Goal: Find specific page/section: Find specific page/section

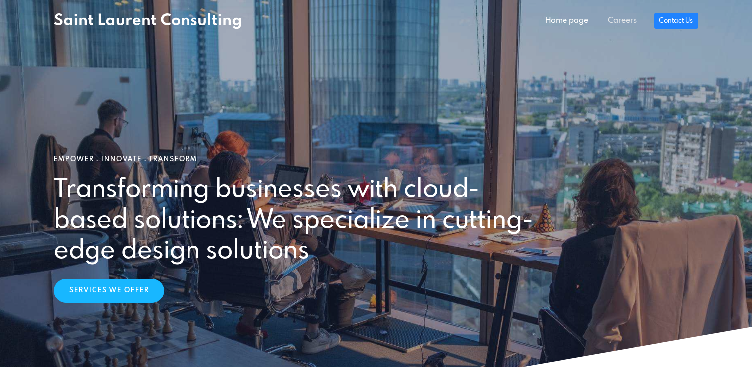
click at [614, 21] on link "Careers" at bounding box center [622, 21] width 48 height 20
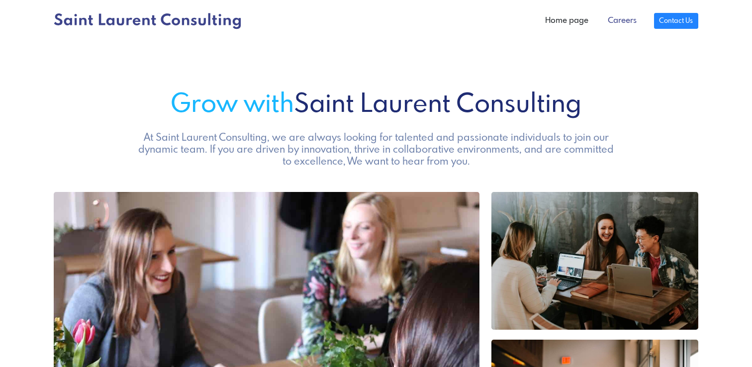
click at [618, 27] on link "Careers" at bounding box center [622, 21] width 48 height 20
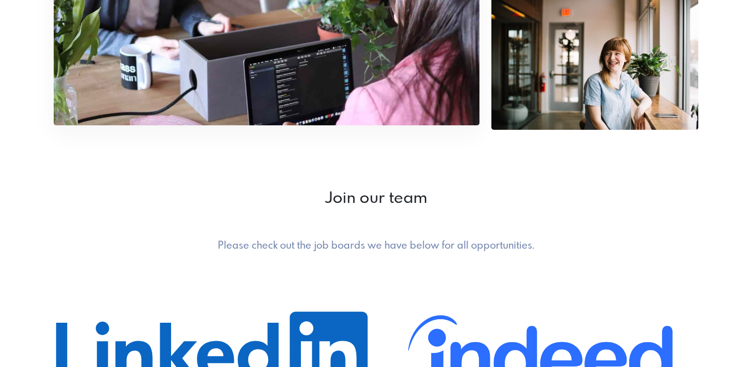
scroll to position [357, 0]
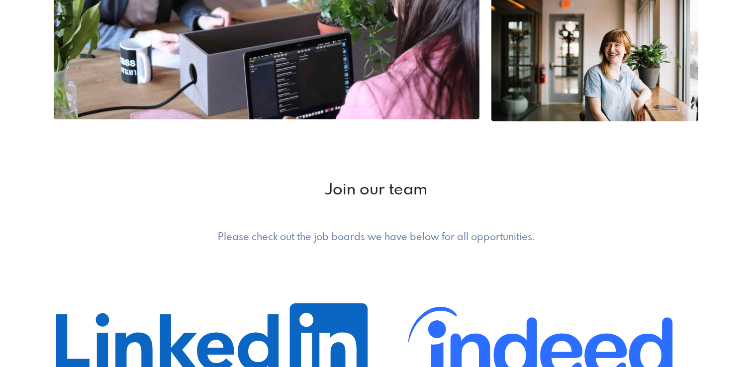
click at [345, 239] on h5 "Please check out the job boards we have below for all opportunities." at bounding box center [376, 238] width 484 height 12
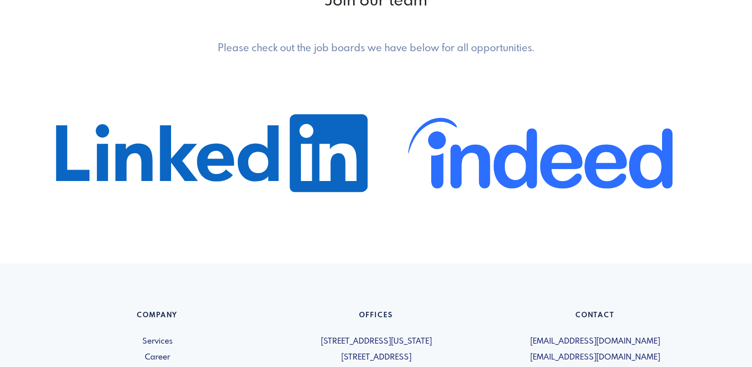
scroll to position [600, 0]
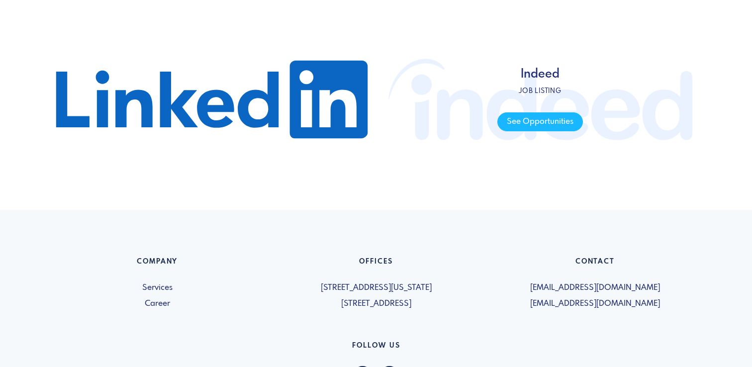
click at [483, 117] on span "Indeed Job listing See Opportunities" at bounding box center [540, 99] width 317 height 149
